Goal: Information Seeking & Learning: Learn about a topic

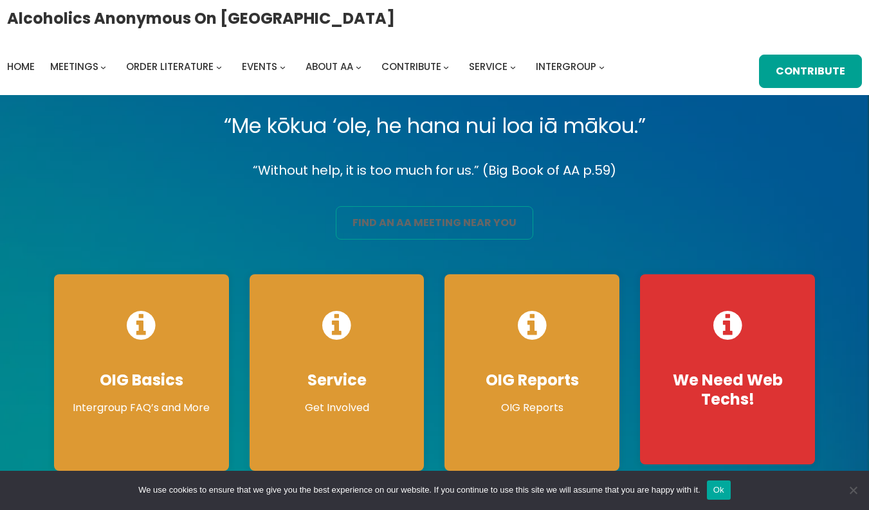
click at [488, 221] on link "find an aa meeting near you" at bounding box center [434, 222] width 197 height 33
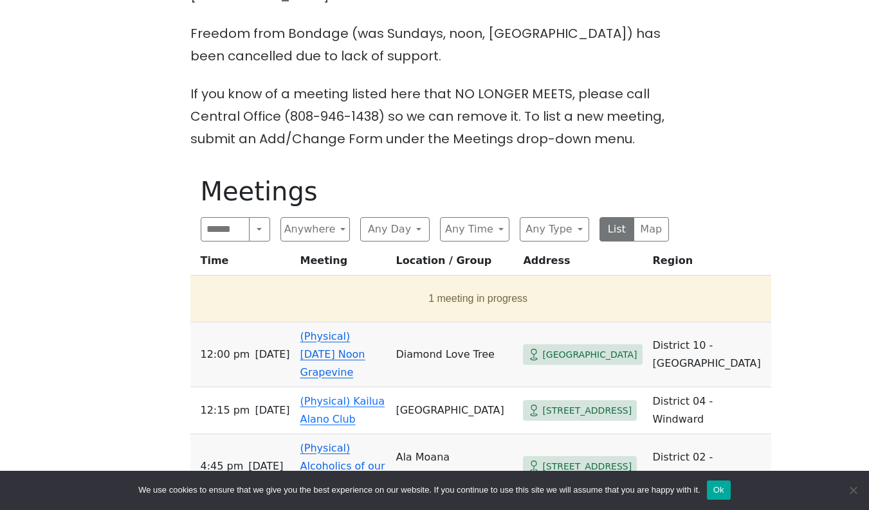
scroll to position [519, 0]
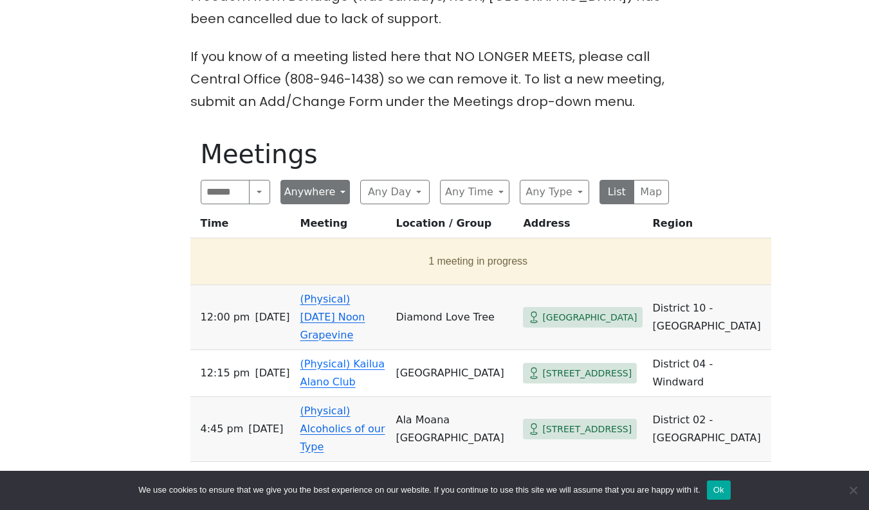
click at [339, 180] on button "Anywhere" at bounding box center [314, 192] width 69 height 24
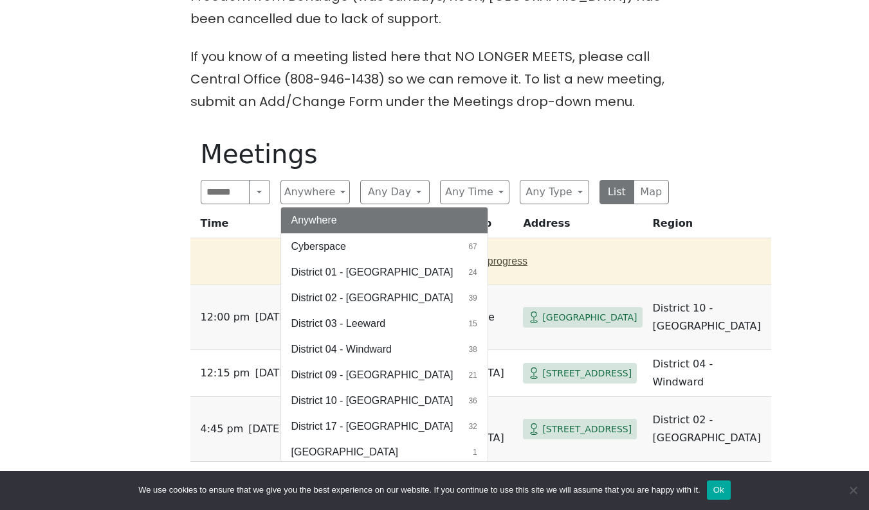
click at [330, 239] on span "Cyberspace" at bounding box center [318, 246] width 55 height 15
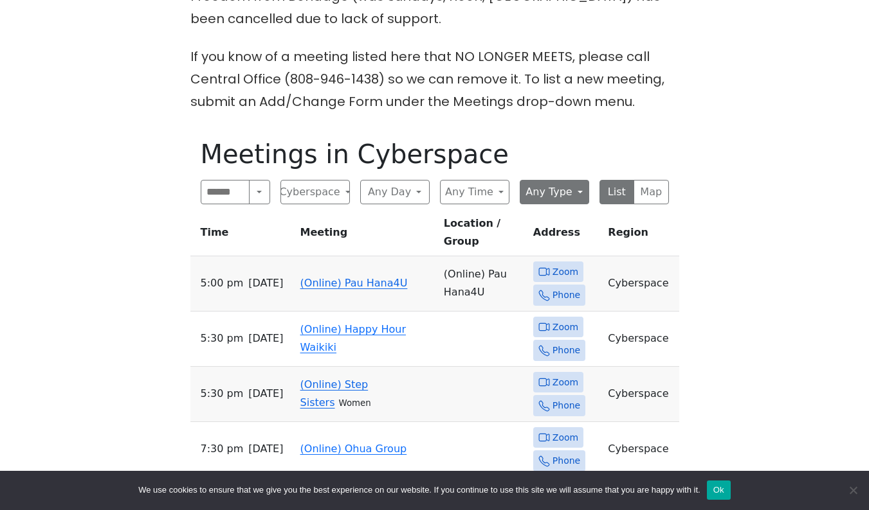
click at [578, 180] on button "Any Type" at bounding box center [553, 192] width 69 height 24
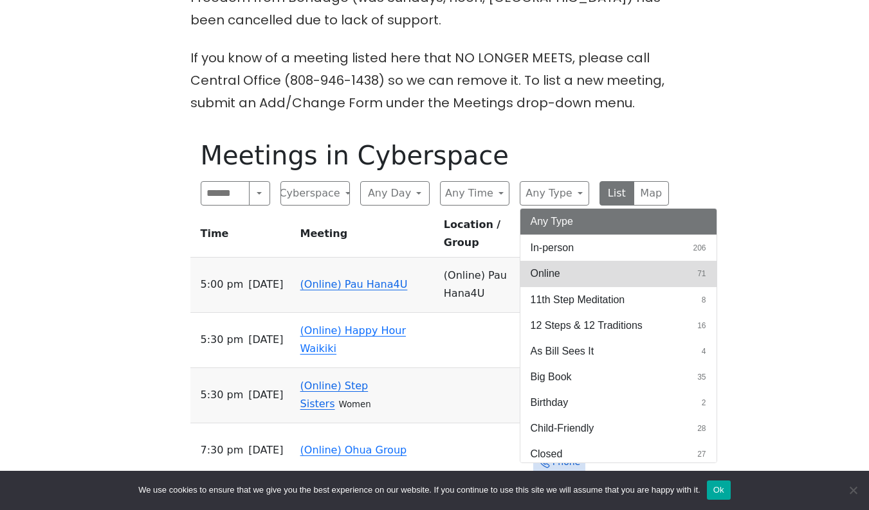
scroll to position [2, 0]
click at [545, 264] on span "Online" at bounding box center [545, 271] width 30 height 15
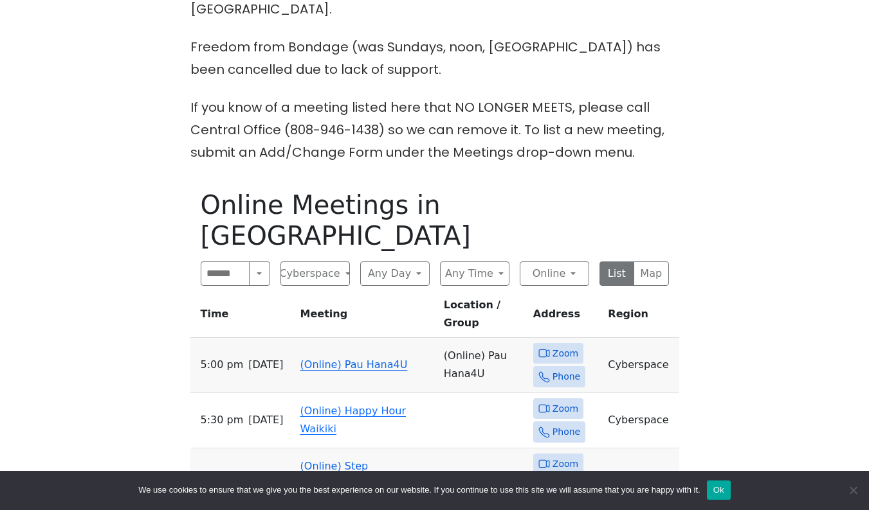
scroll to position [460, 0]
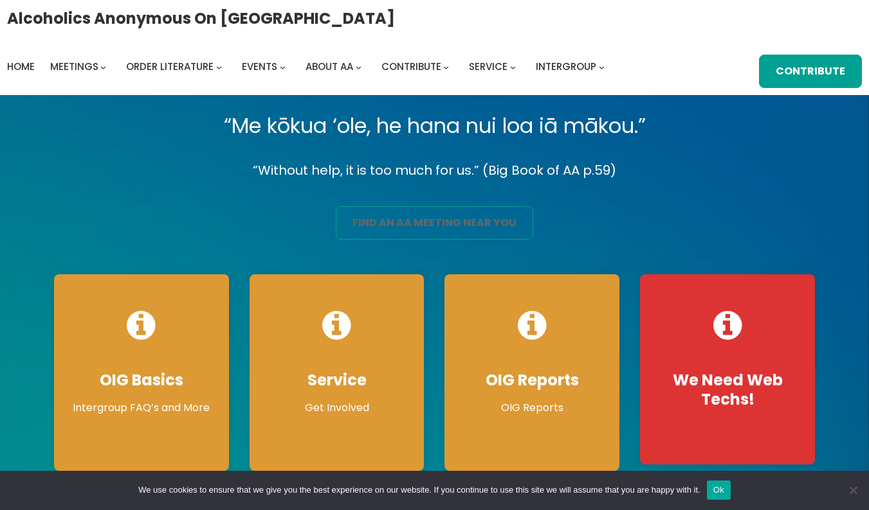
click at [411, 222] on link "find an aa meeting near you" at bounding box center [434, 222] width 197 height 33
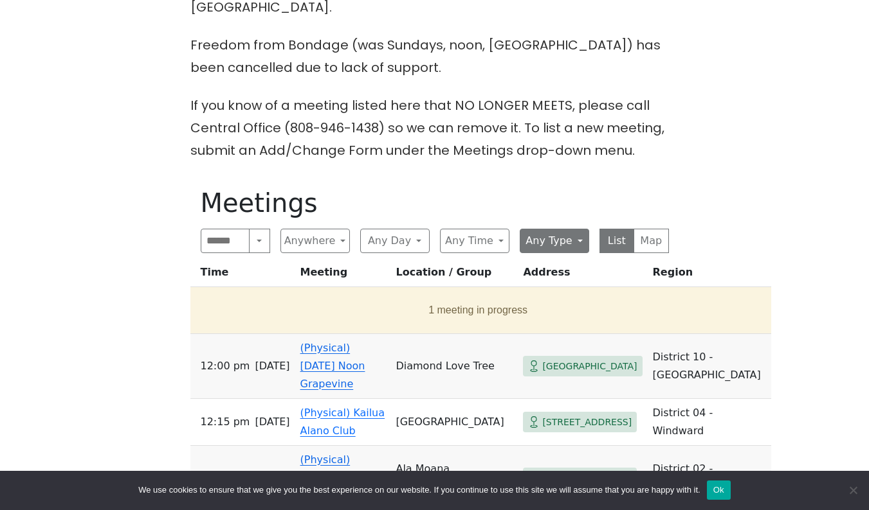
scroll to position [472, 0]
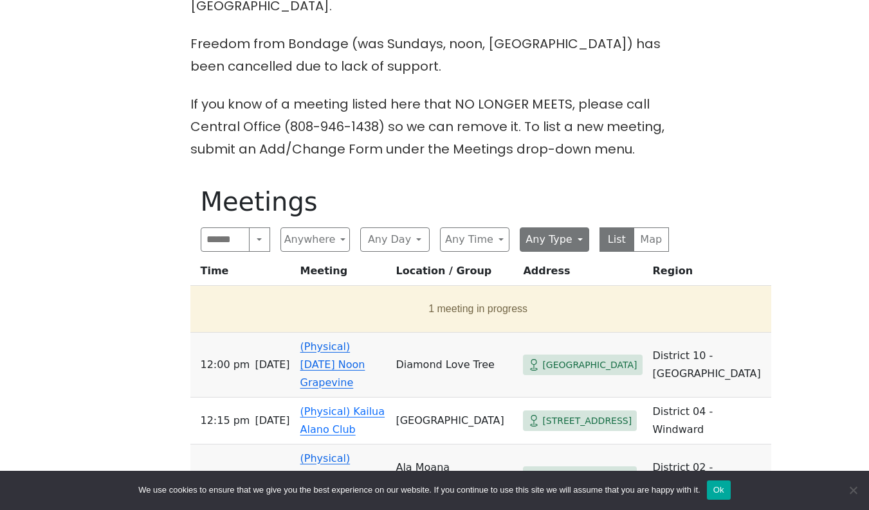
click at [537, 228] on button "Any Type" at bounding box center [553, 240] width 69 height 24
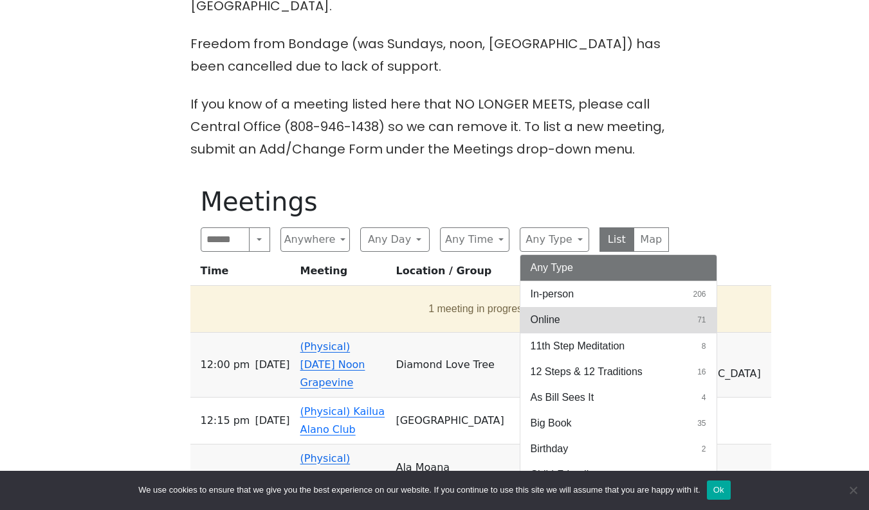
click at [540, 312] on span "Online" at bounding box center [545, 319] width 30 height 15
